Goal: Check status: Check status

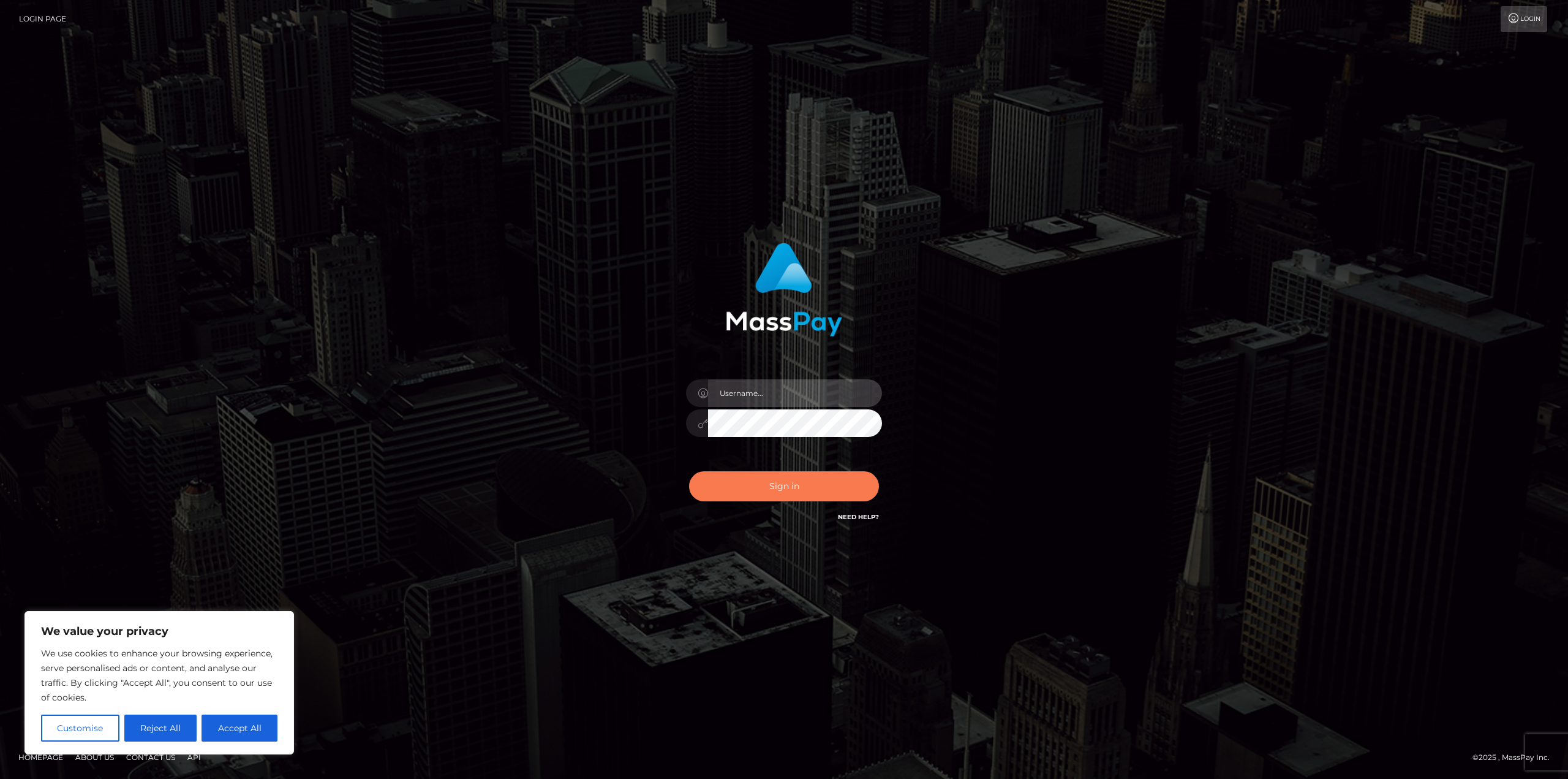
type input "matthewlebenson"
click at [789, 497] on button "Sign in" at bounding box center [783, 486] width 190 height 30
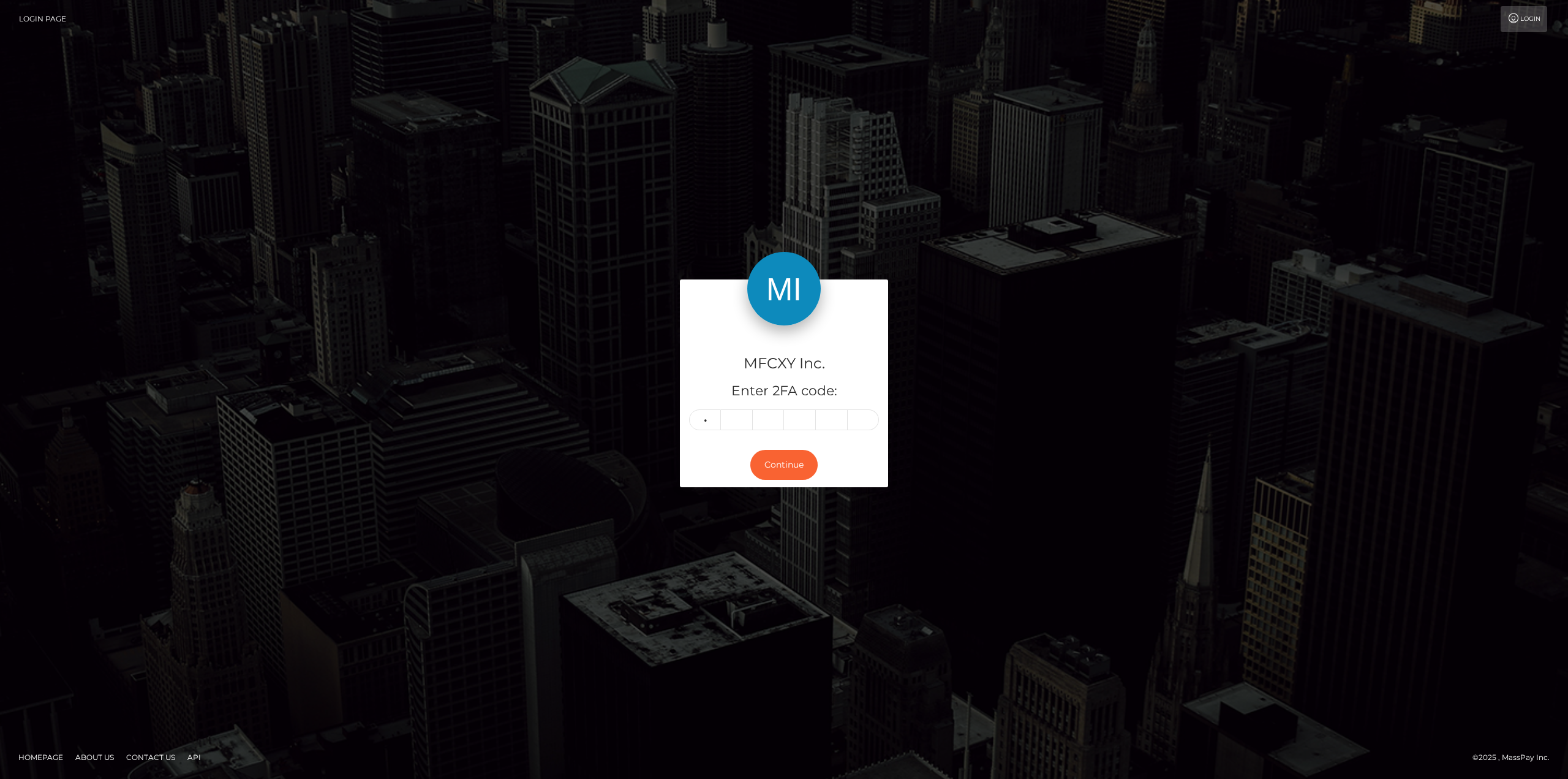
type input "1"
type input "3"
type input "6"
type input "7"
type input "6"
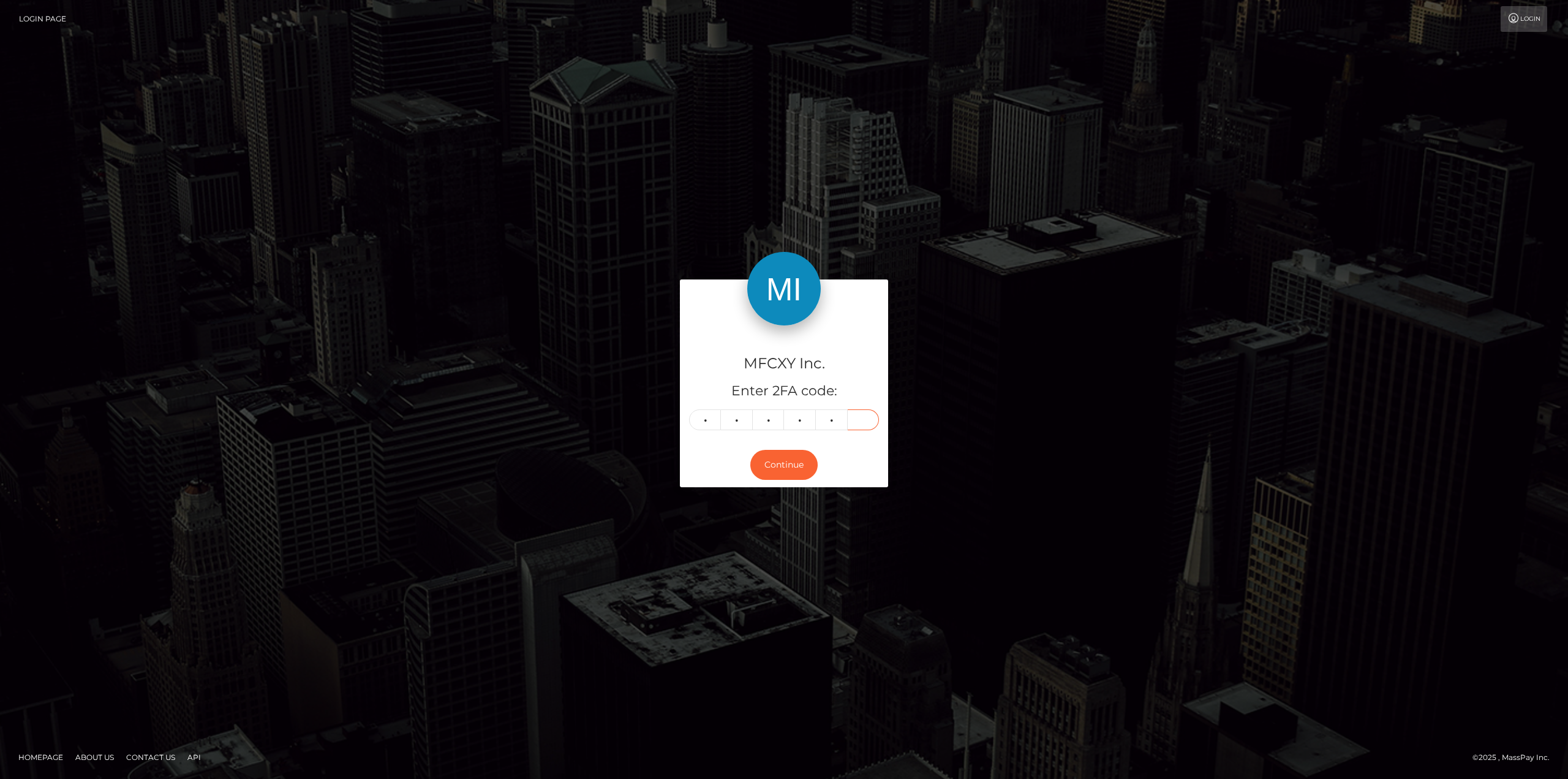
type input "8"
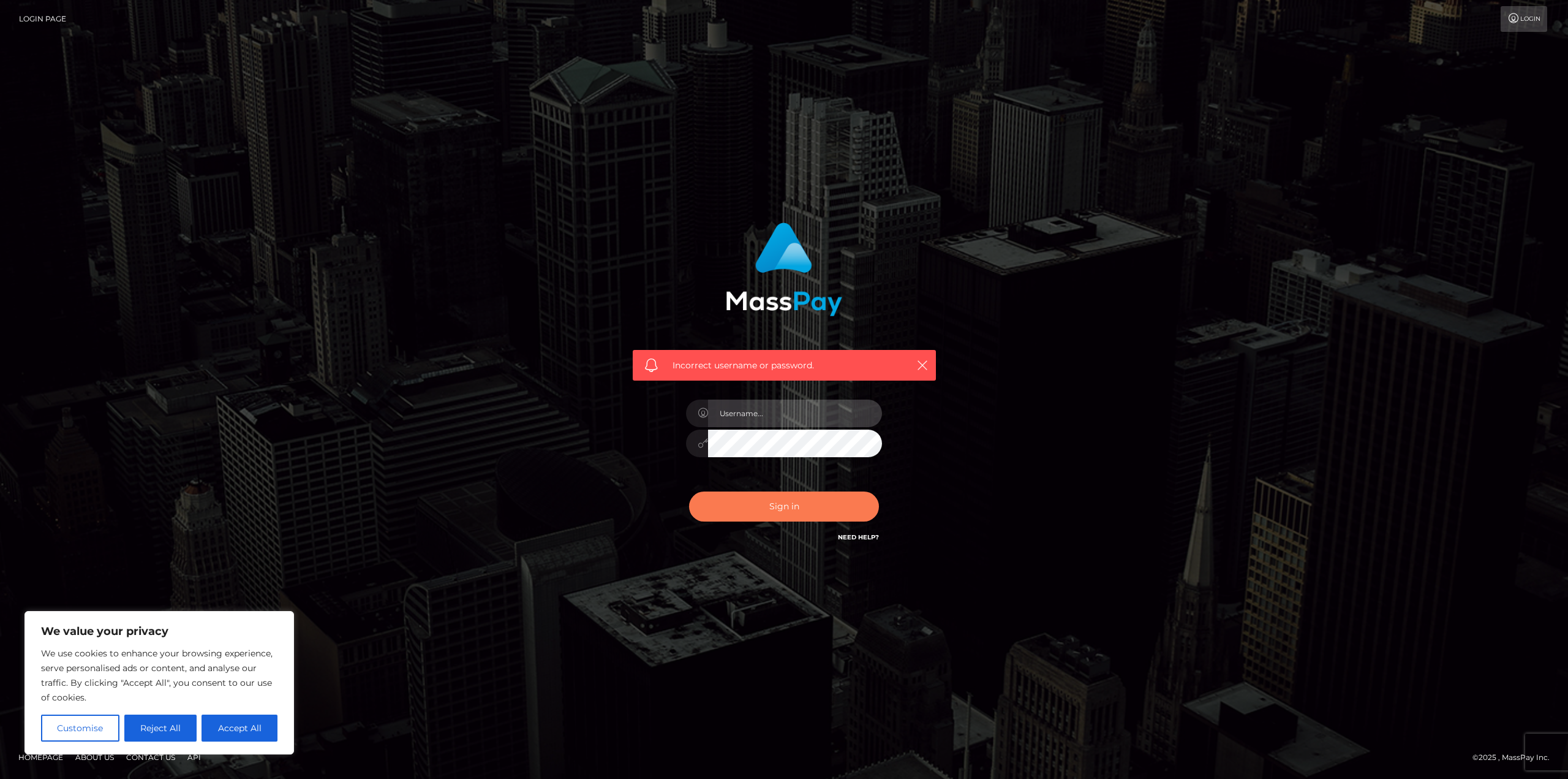
type input "matthewlebenson"
click at [761, 509] on button "Sign in" at bounding box center [783, 507] width 190 height 30
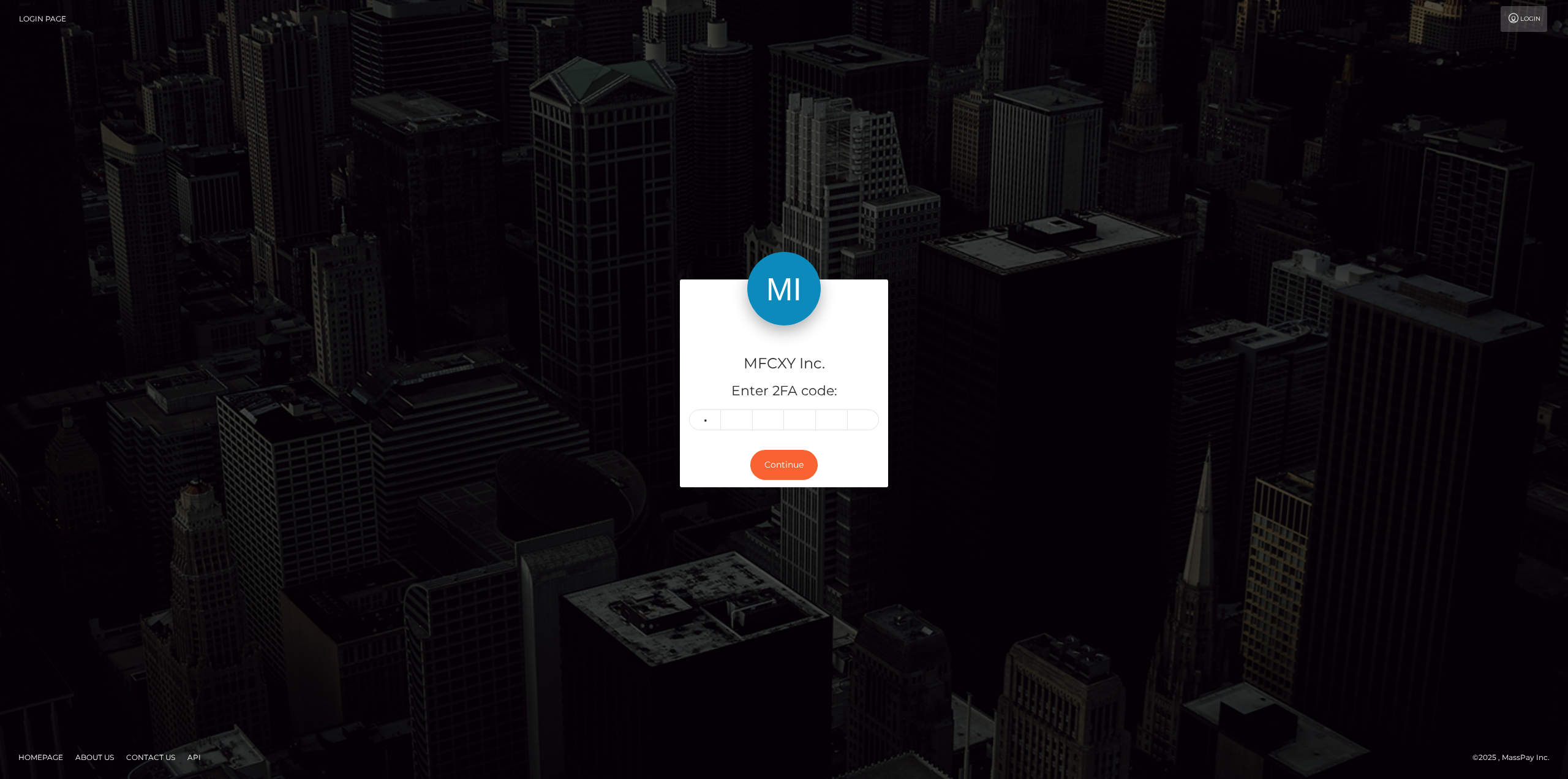
type input "6"
type input "8"
type input "5"
type input "3"
type input "6"
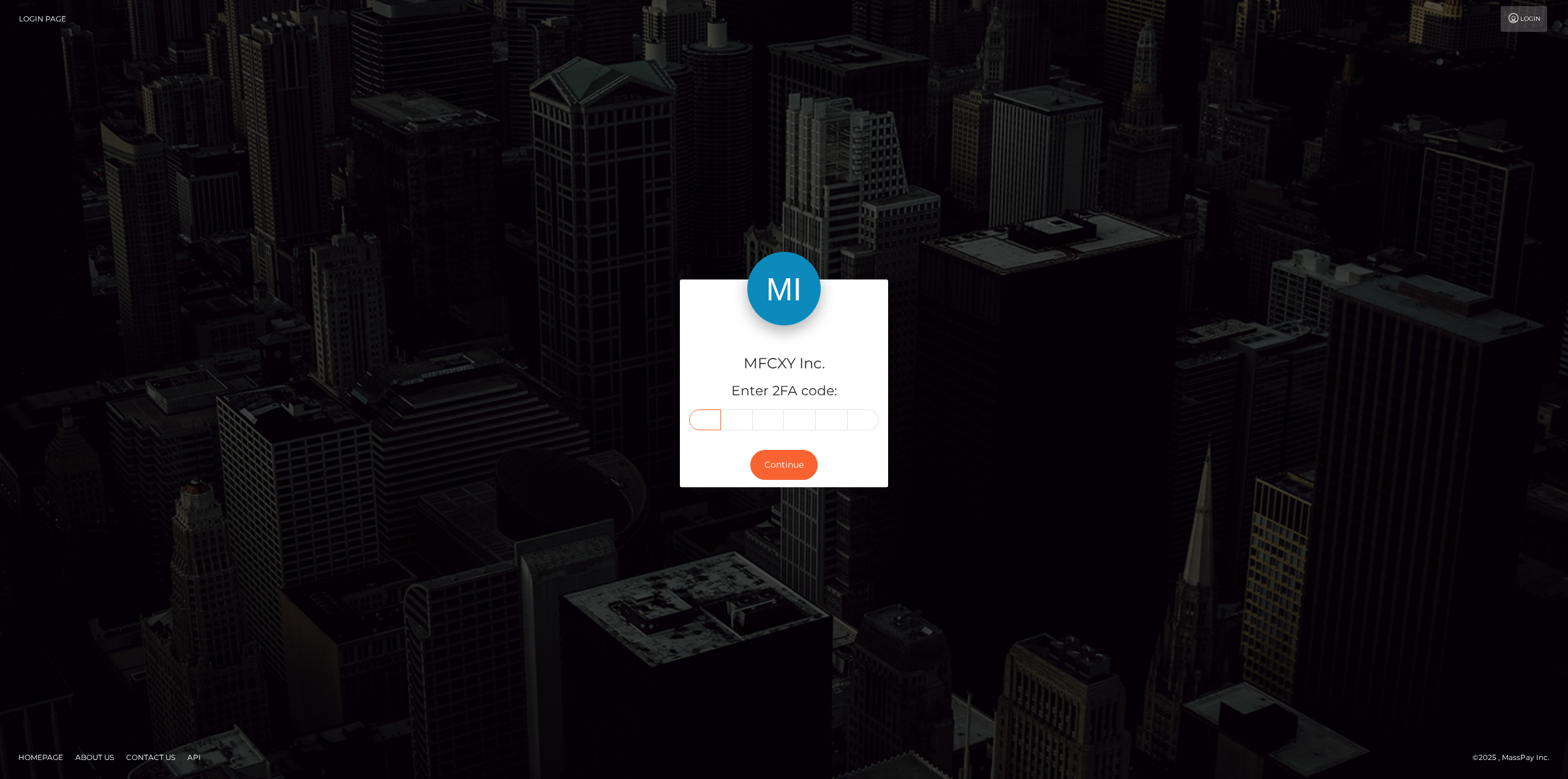
type input "6"
type input "8"
type input "5"
type input "3"
type input "2"
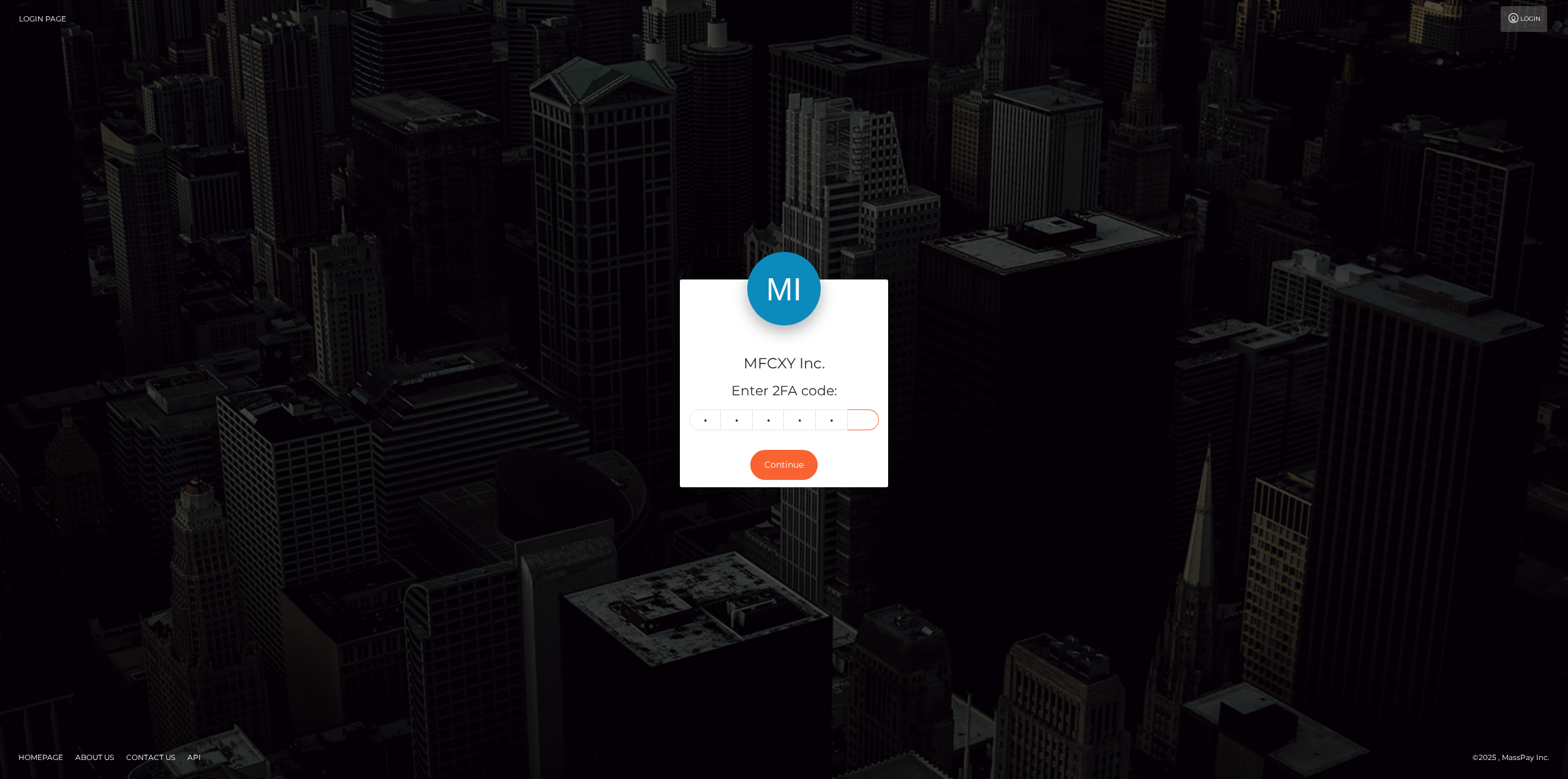
type input "6"
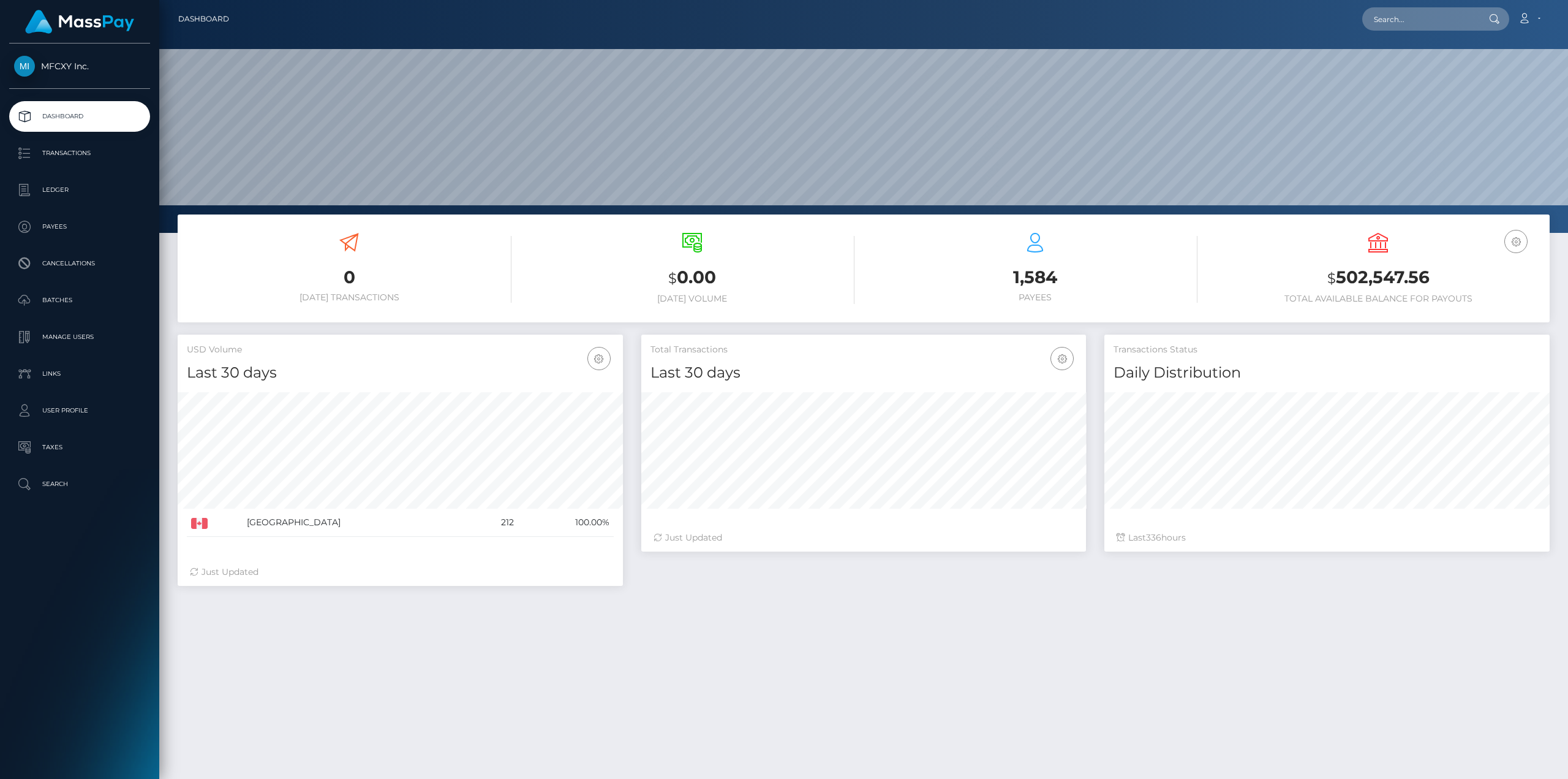
scroll to position [218, 445]
click at [55, 292] on p "Batches" at bounding box center [80, 300] width 131 height 18
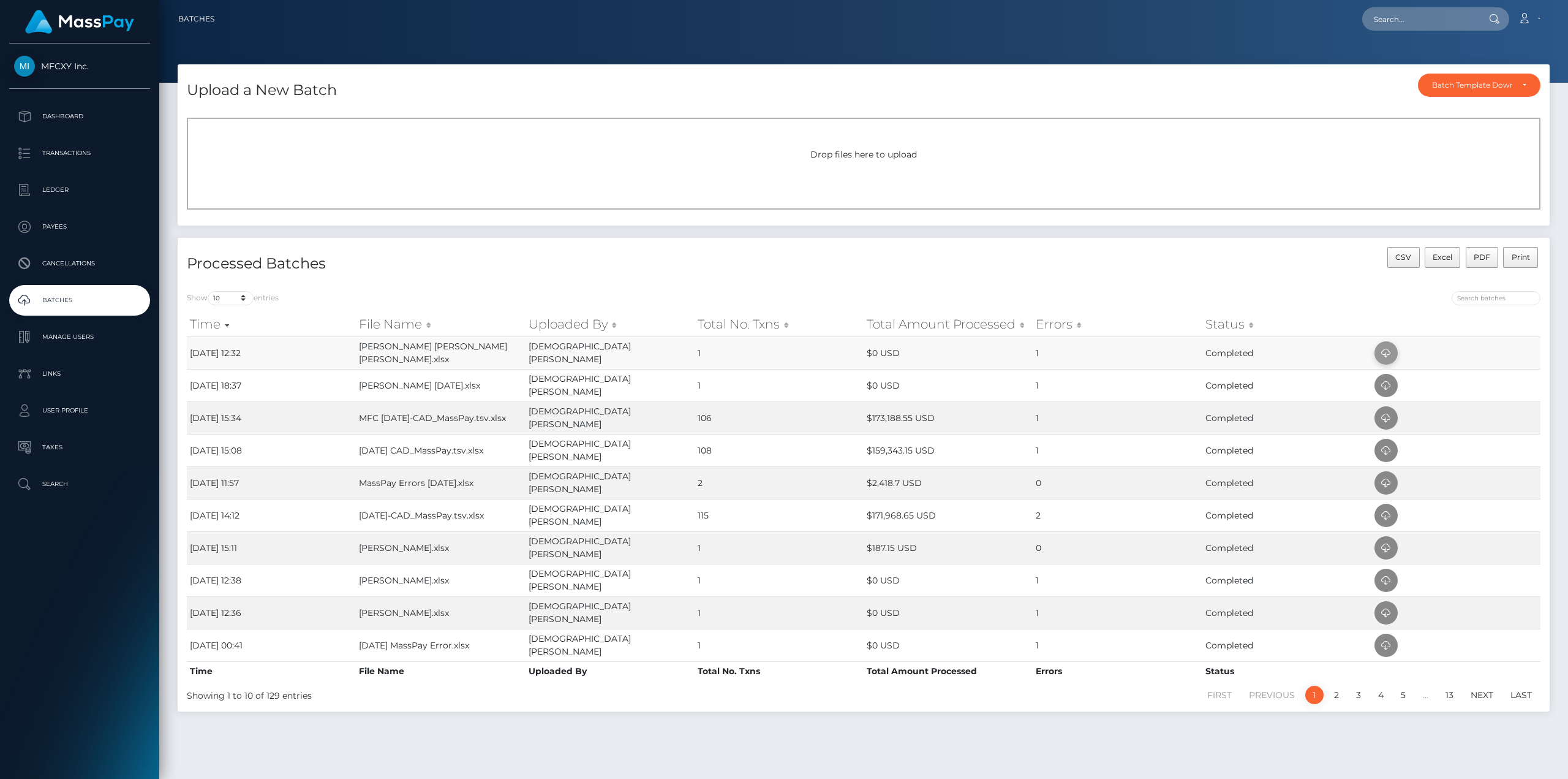
click at [1386, 348] on icon at bounding box center [1386, 353] width 15 height 15
